Goal: Task Accomplishment & Management: Use online tool/utility

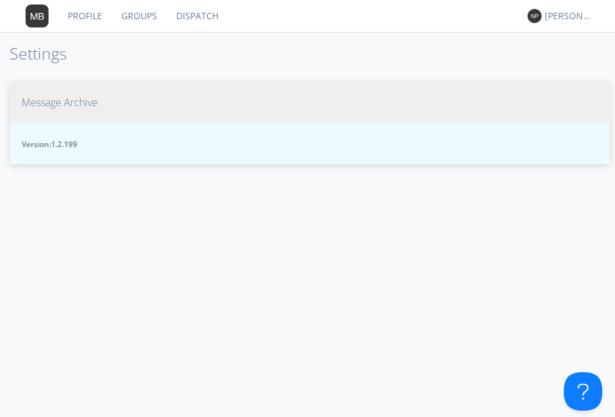
click at [43, 111] on button "Message Archive" at bounding box center [310, 103] width 601 height 42
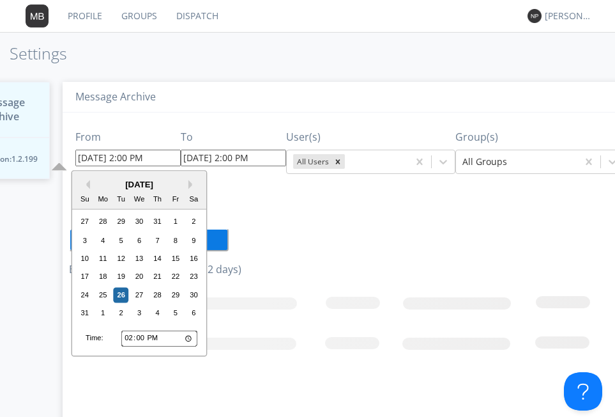
drag, startPoint x: 86, startPoint y: 160, endPoint x: 84, endPoint y: 151, distance: 8.5
click at [91, 160] on input "08/26/2025 2:00 PM" at bounding box center [127, 157] width 105 height 17
click at [123, 155] on input "08/25/2025 2:00 PM" at bounding box center [127, 157] width 105 height 17
type input "08/25/2025 9:00 PM"
click at [271, 163] on input "08/26/2025 2:00 PM" at bounding box center [233, 157] width 105 height 17
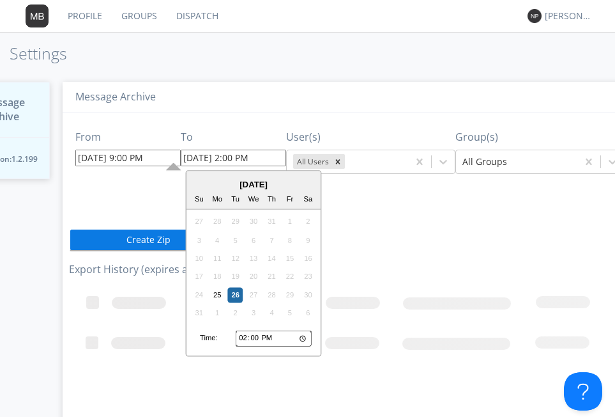
click at [207, 160] on input "08/26/2025 2:00 PM" at bounding box center [233, 157] width 105 height 17
click at [237, 158] on input "08/25/2025 2:00 PM" at bounding box center [233, 157] width 105 height 17
type input "08/25/2025 11:00 PM"
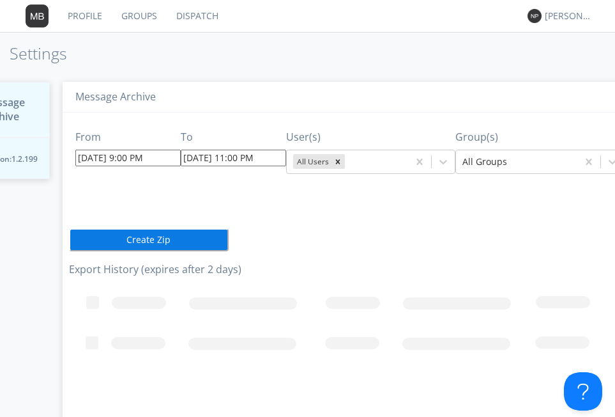
click at [367, 200] on div "From 08/25/2025 9:00 PM To 08/25/2025 11:00 PM User(s) All Users Group(s) All G…" at bounding box center [350, 262] width 562 height 300
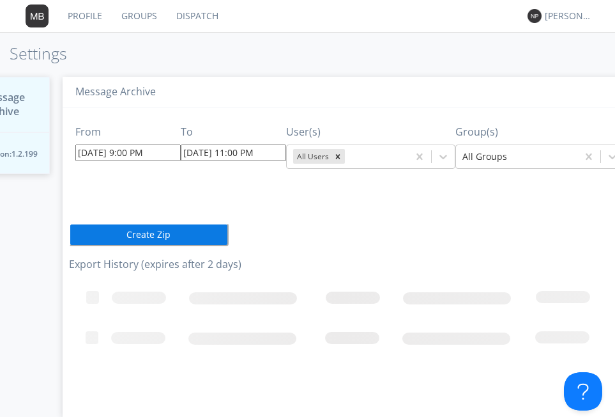
click at [95, 226] on button "Create Zip" at bounding box center [149, 234] width 160 height 23
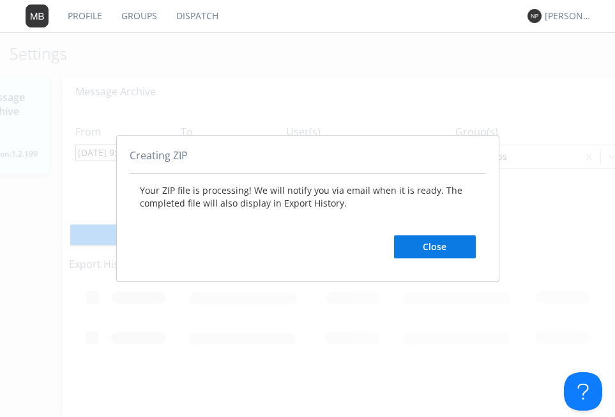
click at [441, 242] on button "Close" at bounding box center [435, 246] width 82 height 23
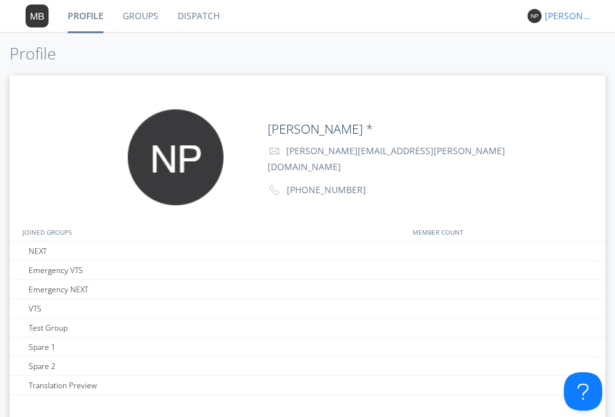
click at [568, 18] on div "[PERSON_NAME] *" at bounding box center [569, 16] width 48 height 13
click at [560, 44] on div "Settings" at bounding box center [575, 44] width 66 height 23
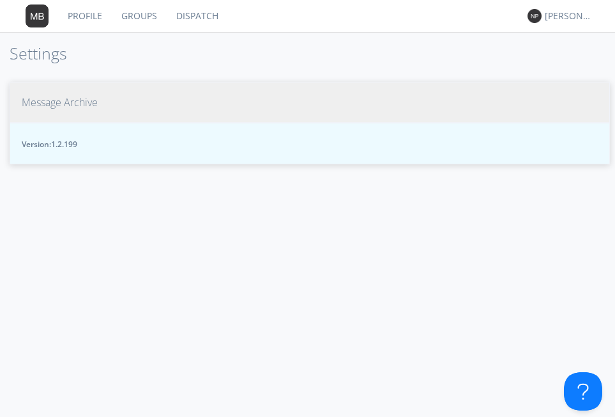
click at [70, 108] on span "Message Archive" at bounding box center [60, 102] width 76 height 15
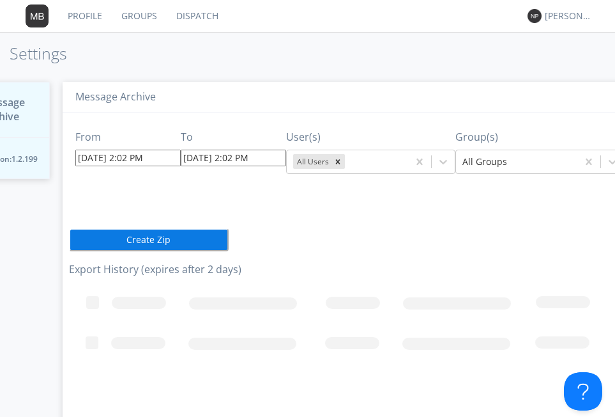
drag, startPoint x: 132, startPoint y: 243, endPoint x: 151, endPoint y: 305, distance: 64.7
click at [151, 305] on div "From 08/26/2025 2:02 PM To 08/26/2025 2:02 PM User(s) All Users Group(s) All Gr…" at bounding box center [350, 262] width 562 height 300
click at [142, 304] on rect at bounding box center [420, 345] width 703 height 128
click at [141, 303] on rect at bounding box center [420, 345] width 703 height 128
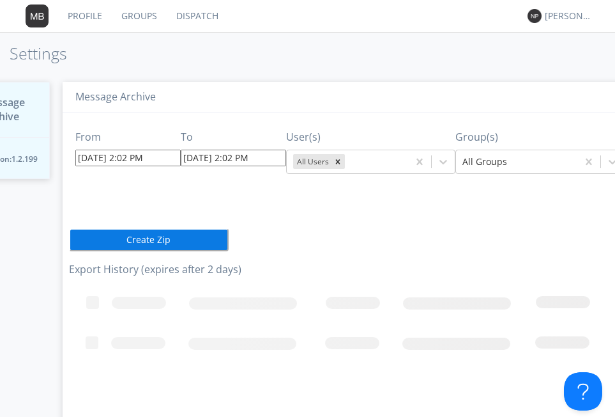
drag, startPoint x: 141, startPoint y: 303, endPoint x: 80, endPoint y: 218, distance: 104.0
click at [139, 293] on icon "Loading..." at bounding box center [420, 345] width 703 height 128
click at [14, 107] on span "Message Archive" at bounding box center [10, 109] width 56 height 29
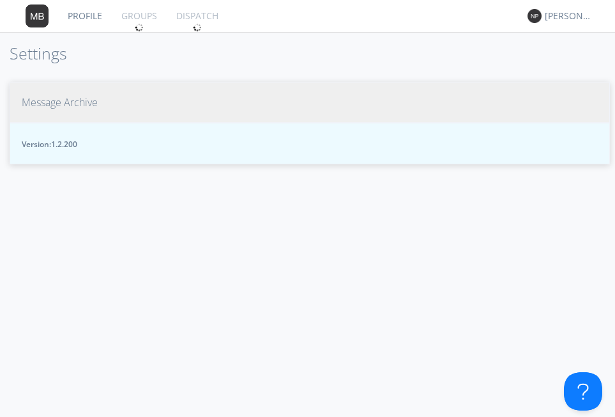
click at [50, 103] on span "Message Archive" at bounding box center [60, 102] width 76 height 15
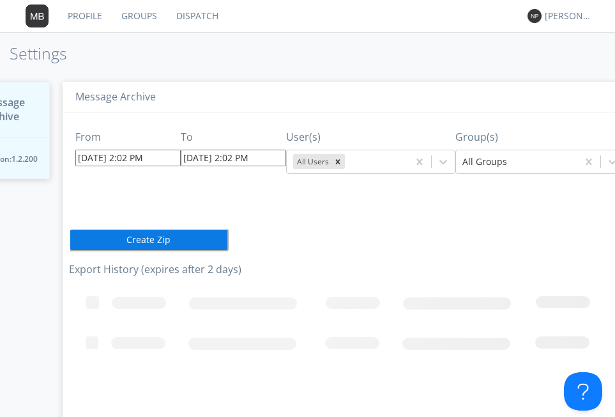
click at [185, 19] on link "Dispatch" at bounding box center [197, 16] width 61 height 32
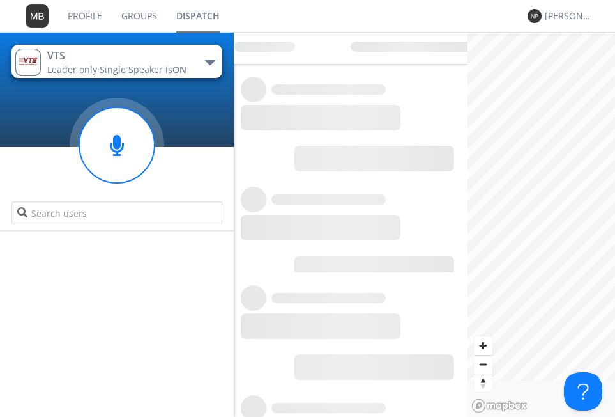
click at [134, 22] on link "Groups" at bounding box center [139, 16] width 55 height 32
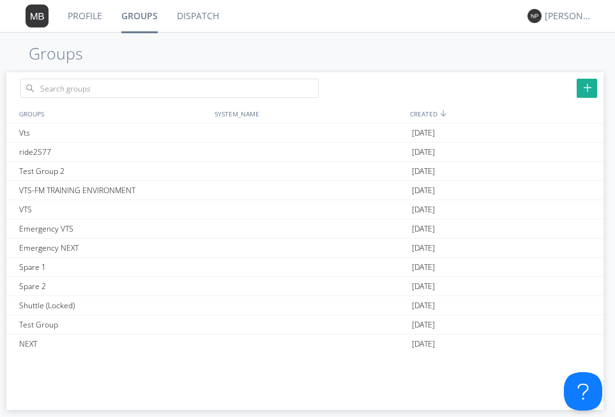
click at [72, 20] on link "Profile" at bounding box center [85, 16] width 54 height 32
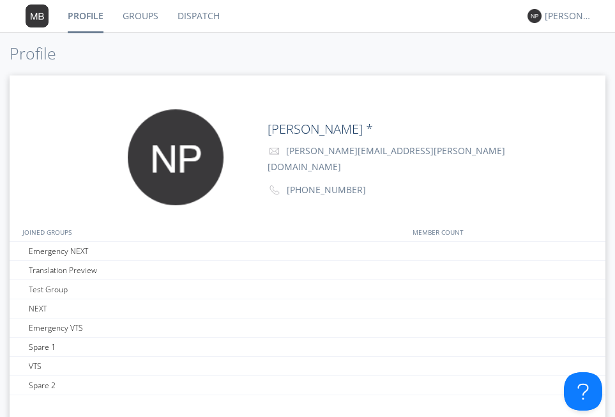
click at [562, 6] on div "[PERSON_NAME] *" at bounding box center [559, 16] width 62 height 32
click at [558, 12] on div "[PERSON_NAME] *" at bounding box center [569, 16] width 48 height 13
click at [562, 42] on div "Settings" at bounding box center [575, 44] width 66 height 23
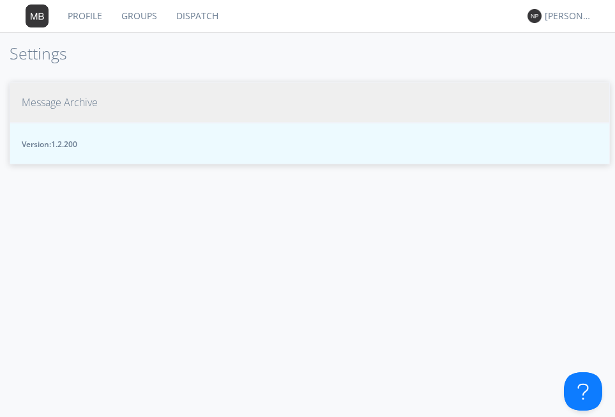
click at [81, 102] on span "Message Archive" at bounding box center [60, 102] width 76 height 15
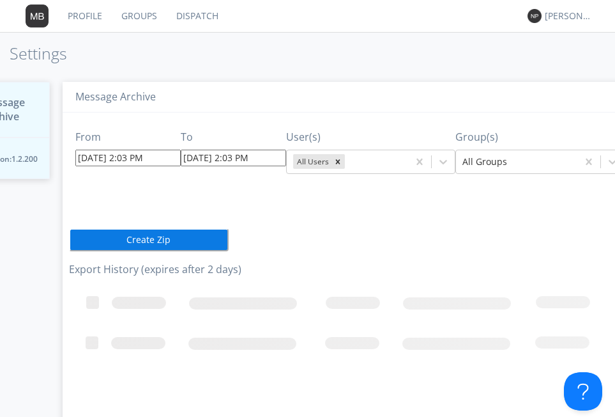
click at [23, 107] on span "Message Archive" at bounding box center [10, 109] width 56 height 29
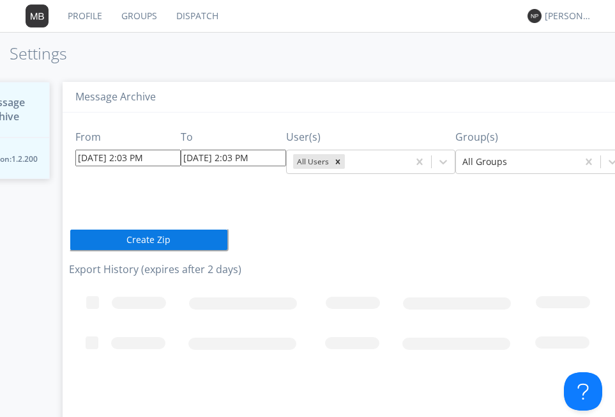
click at [23, 107] on span "Message Archive" at bounding box center [10, 109] width 56 height 29
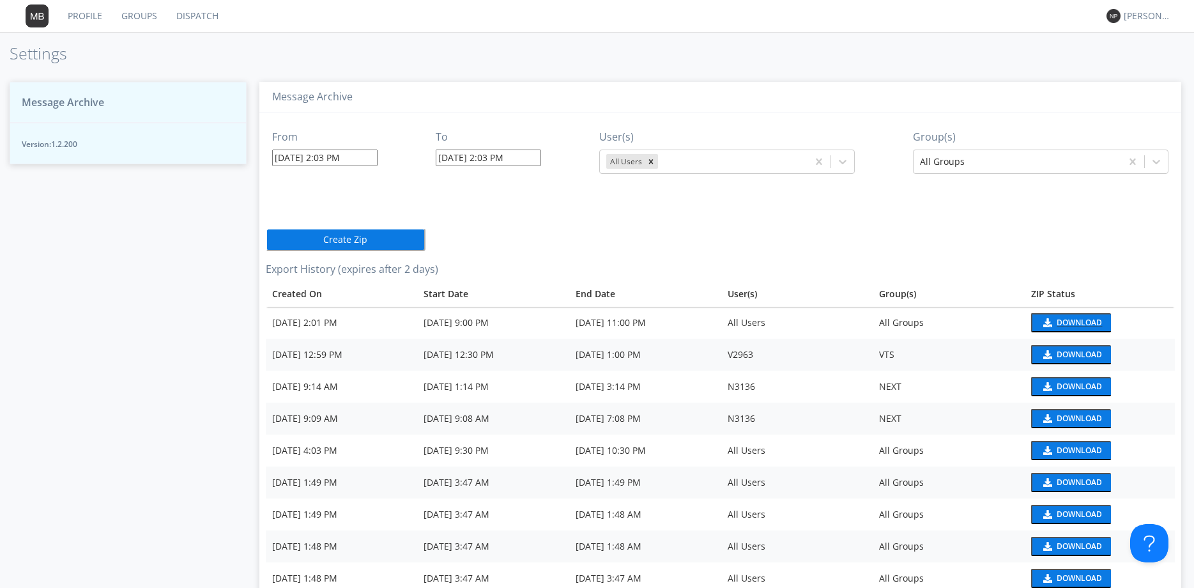
click at [615, 321] on div "Download" at bounding box center [1079, 323] width 45 height 8
